Goal: Task Accomplishment & Management: Manage account settings

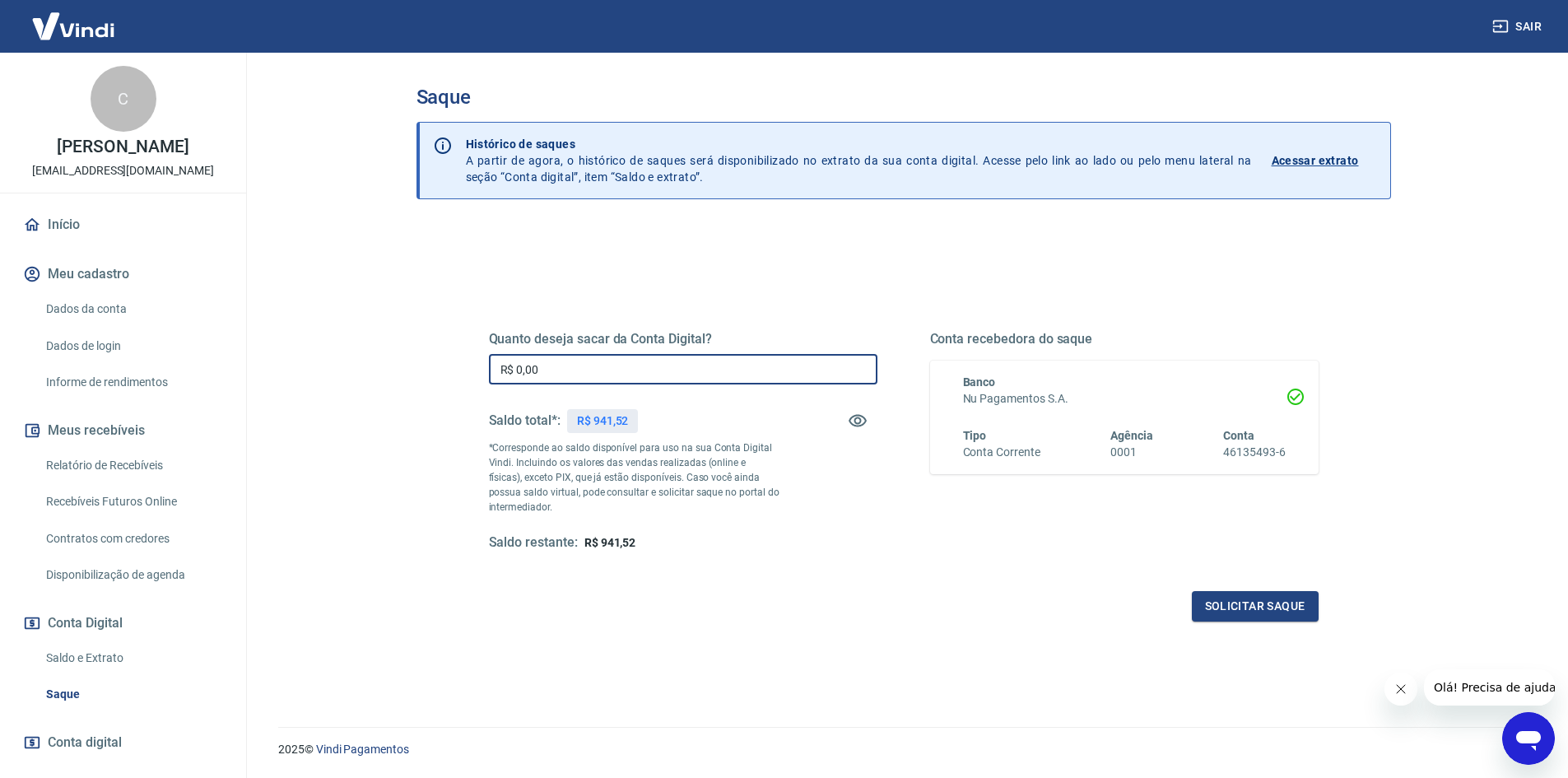
click at [588, 371] on input "R$ 0,00" at bounding box center [684, 369] width 389 height 30
type input "R$ 941,52"
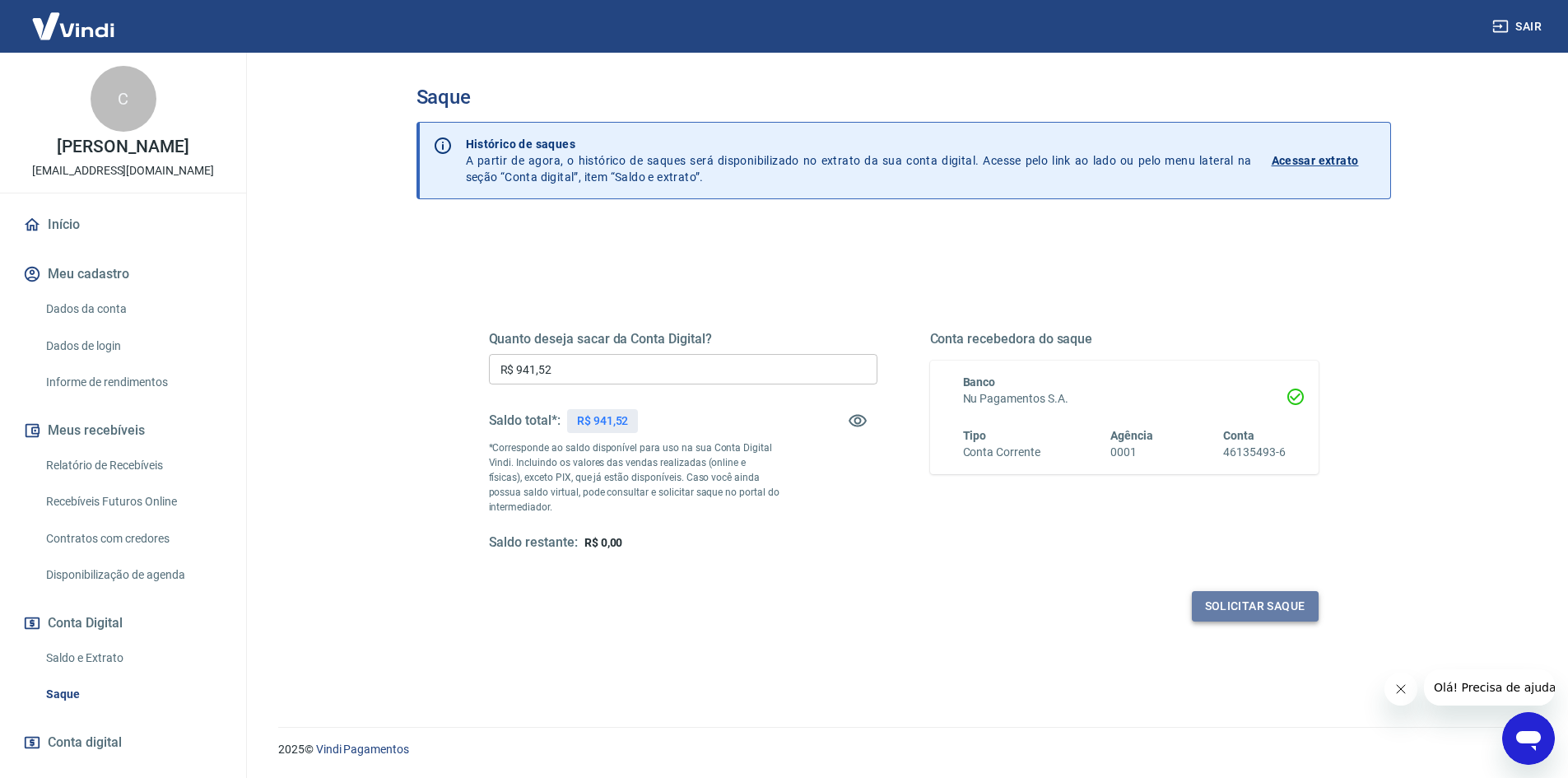
click at [1277, 606] on button "Solicitar saque" at bounding box center [1256, 607] width 127 height 30
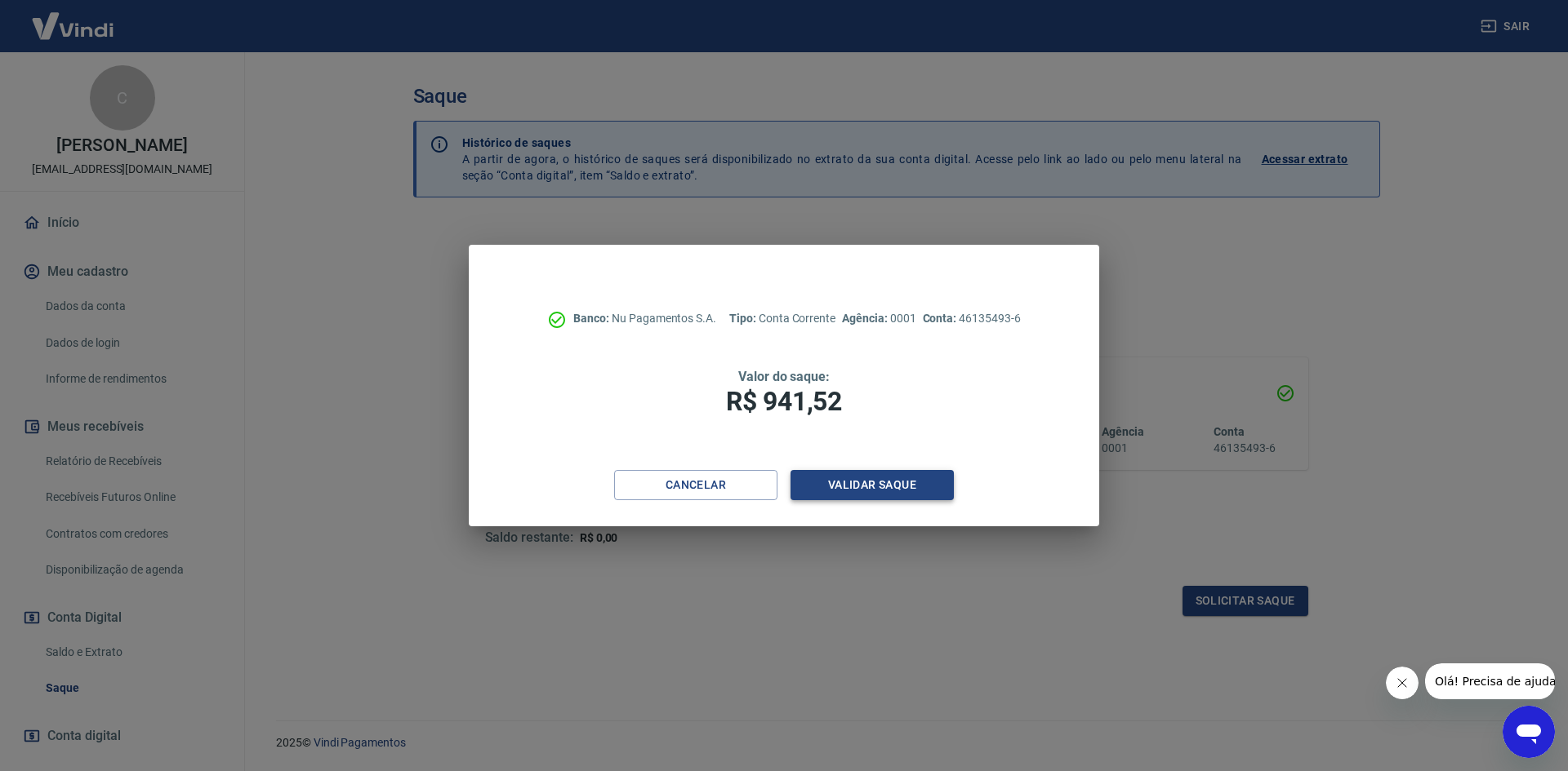
click at [937, 486] on button "Validar saque" at bounding box center [872, 485] width 164 height 30
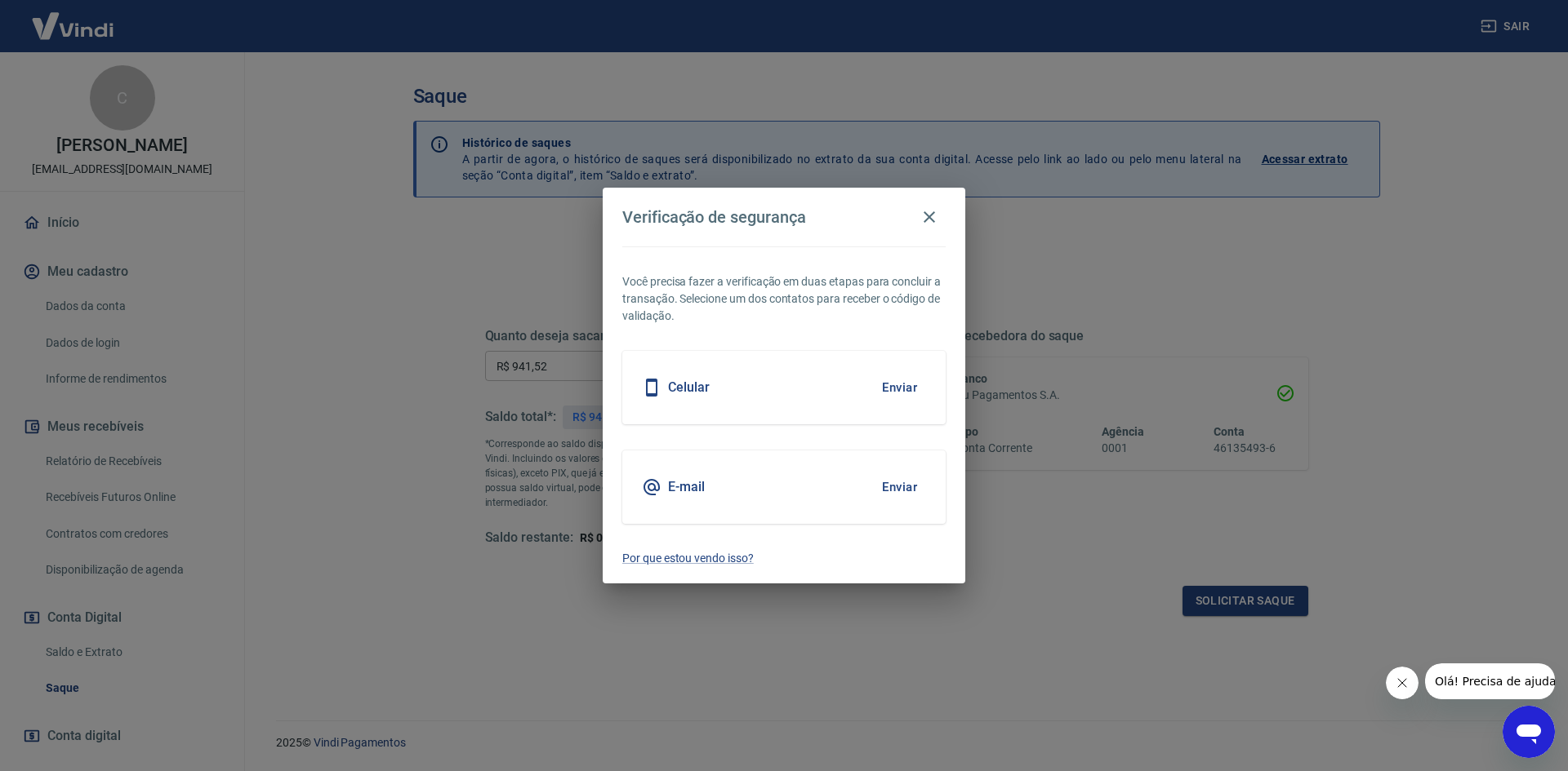
click at [900, 483] on button "Enviar" at bounding box center [899, 488] width 53 height 35
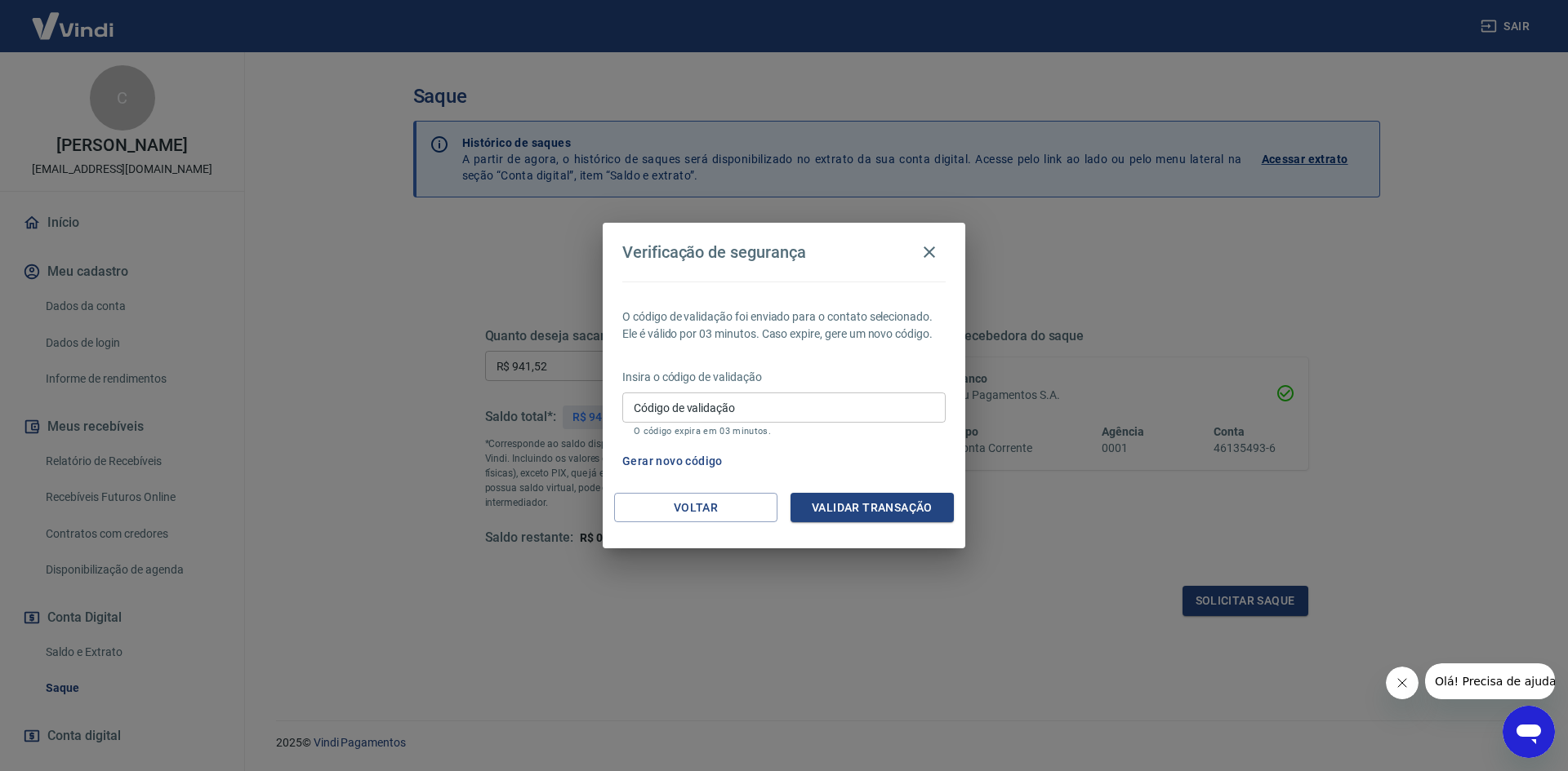
click at [906, 416] on input "Código de validação" at bounding box center [784, 407] width 323 height 30
type input "984207"
click at [895, 501] on button "Validar transação" at bounding box center [872, 508] width 164 height 30
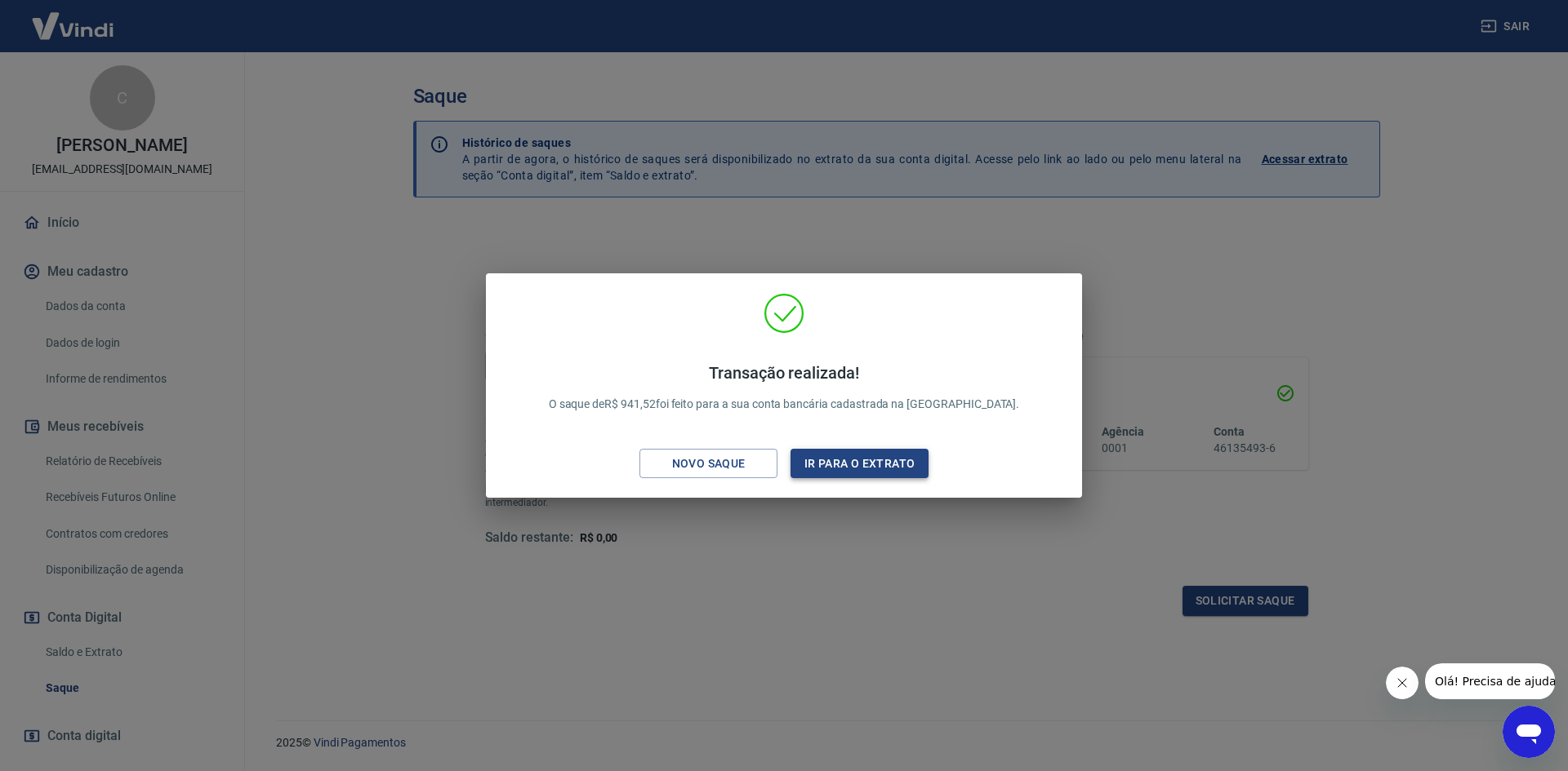
click at [830, 469] on button "Ir para o extrato" at bounding box center [859, 463] width 138 height 30
